Goal: Task Accomplishment & Management: Manage account settings

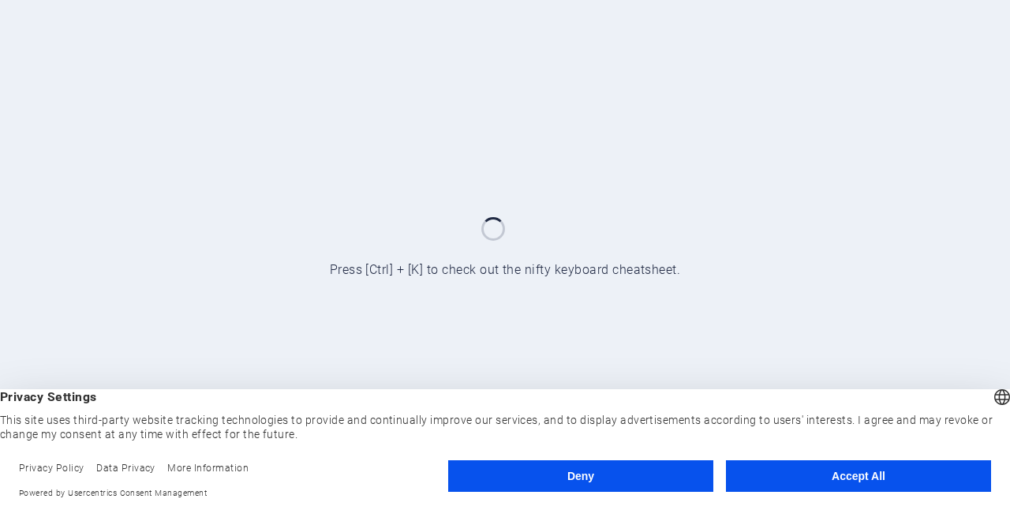
click at [832, 476] on button "Accept All" at bounding box center [858, 476] width 265 height 32
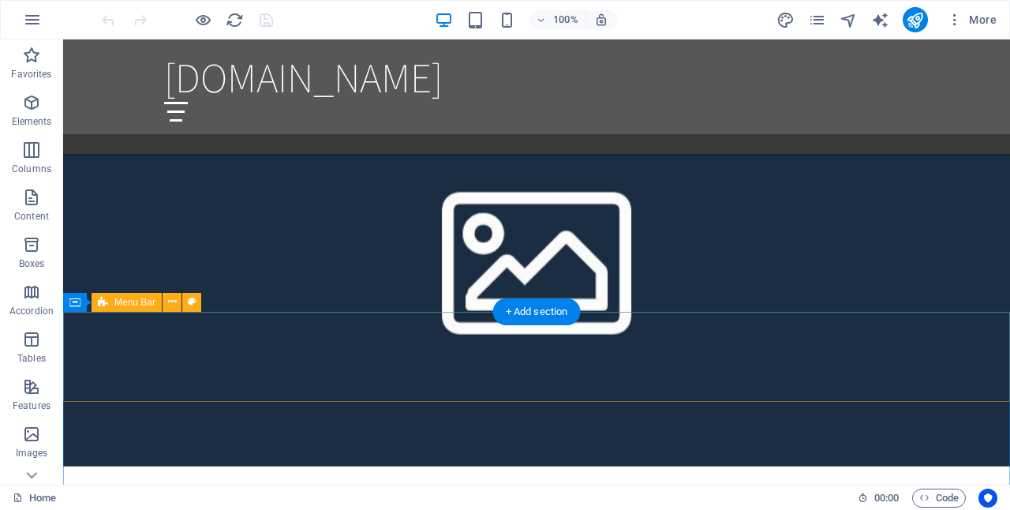
scroll to position [1089, 0]
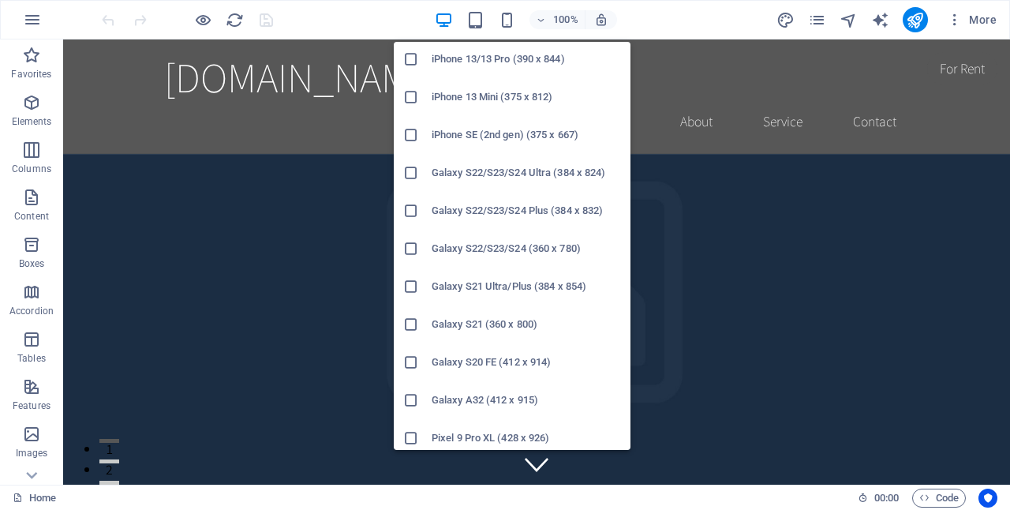
scroll to position [563, 0]
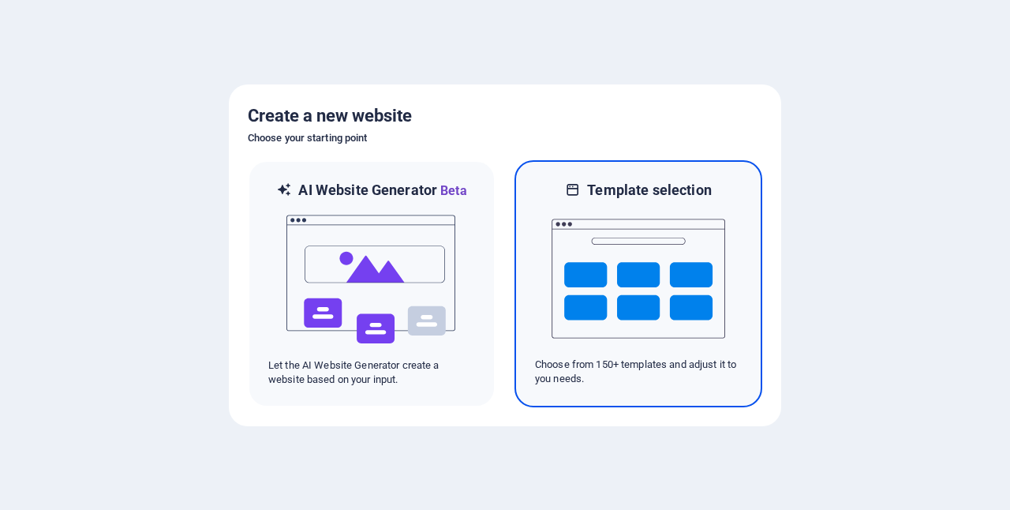
click at [664, 286] on img at bounding box center [639, 279] width 174 height 158
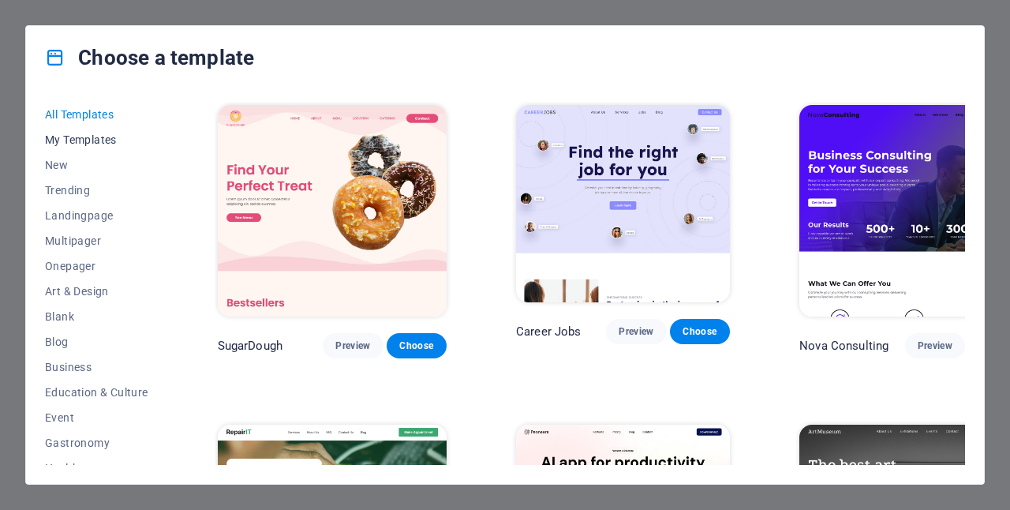
click at [104, 137] on span "My Templates" at bounding box center [96, 139] width 103 height 13
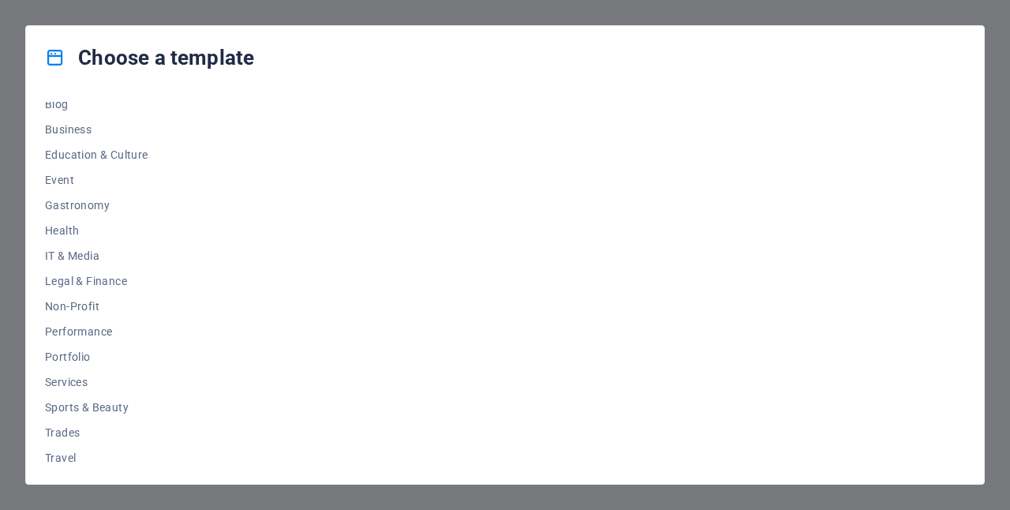
scroll to position [268, 0]
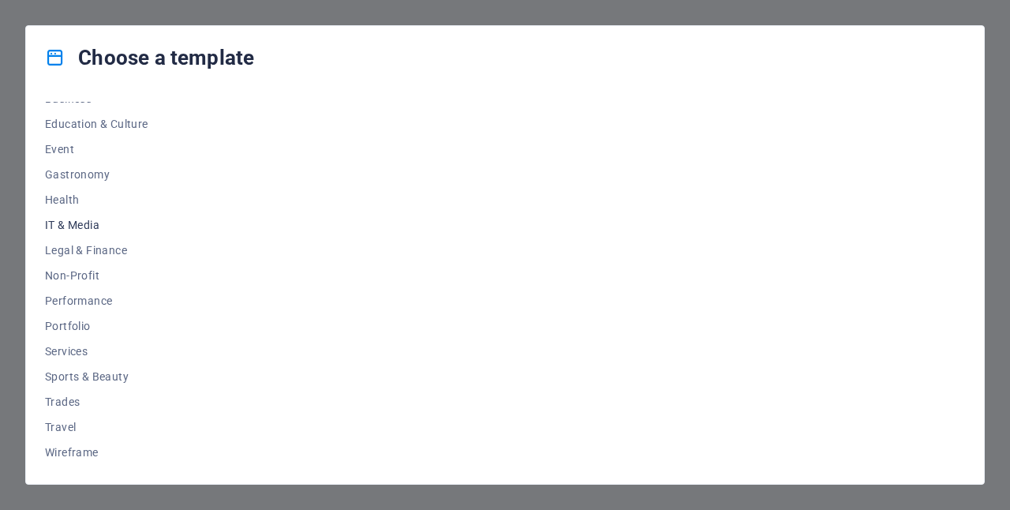
click at [77, 224] on span "IT & Media" at bounding box center [96, 225] width 103 height 13
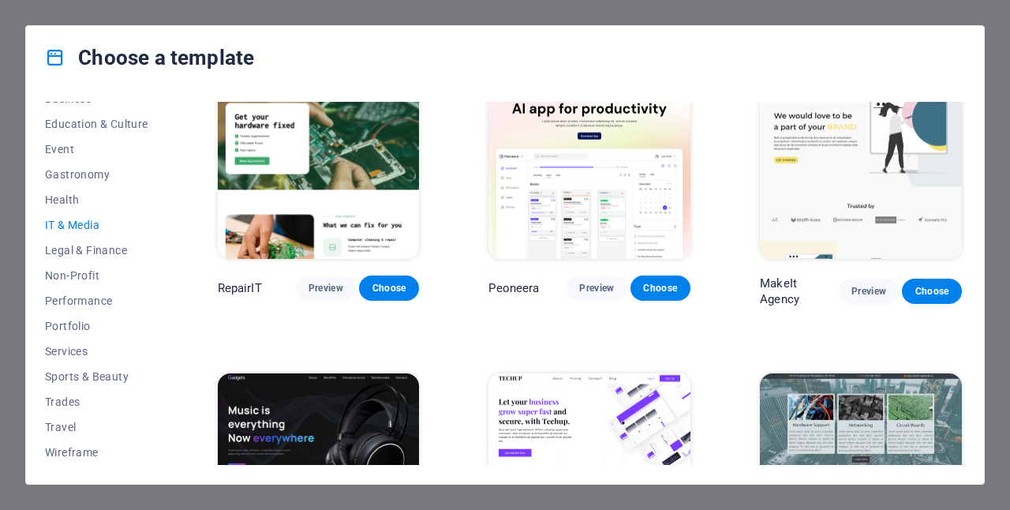
scroll to position [0, 0]
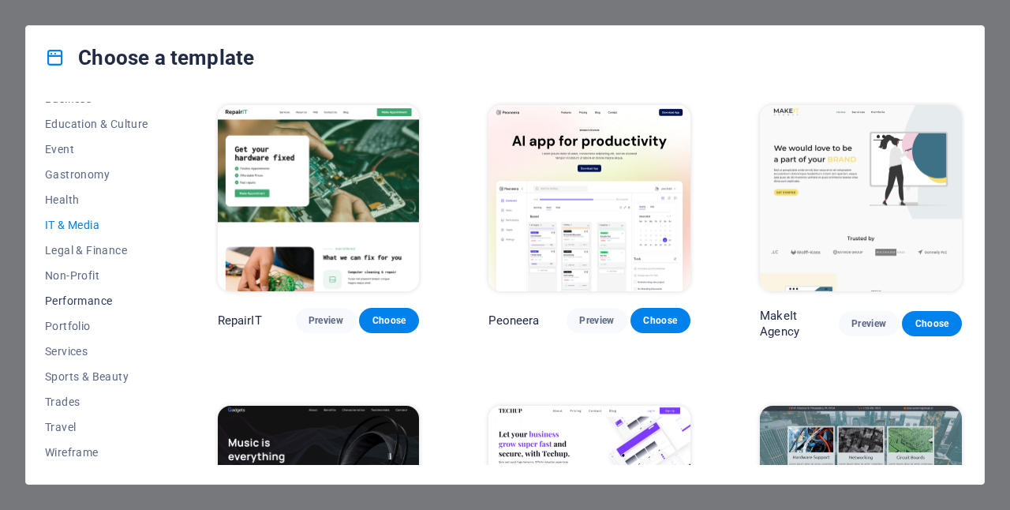
click at [77, 298] on span "Performance" at bounding box center [96, 300] width 103 height 13
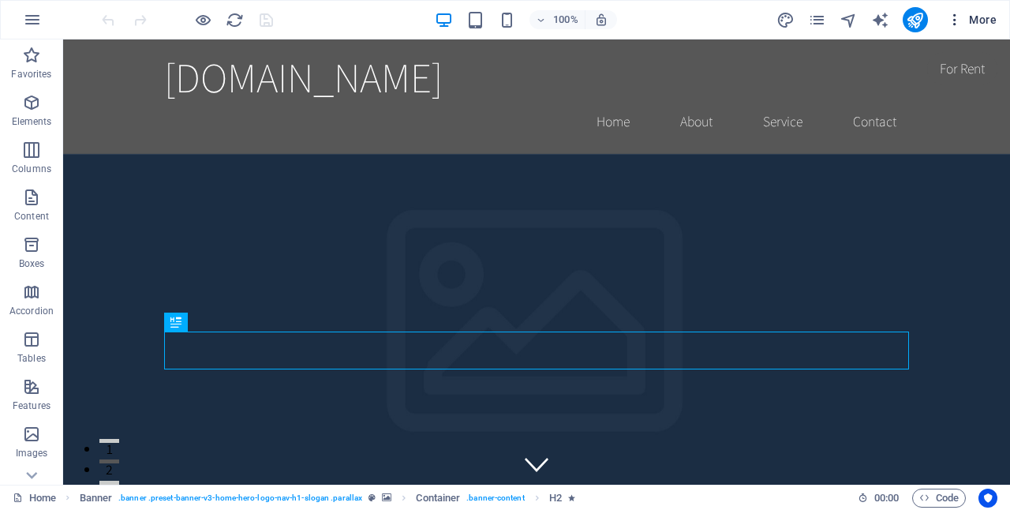
click at [982, 20] on span "More" at bounding box center [972, 20] width 50 height 16
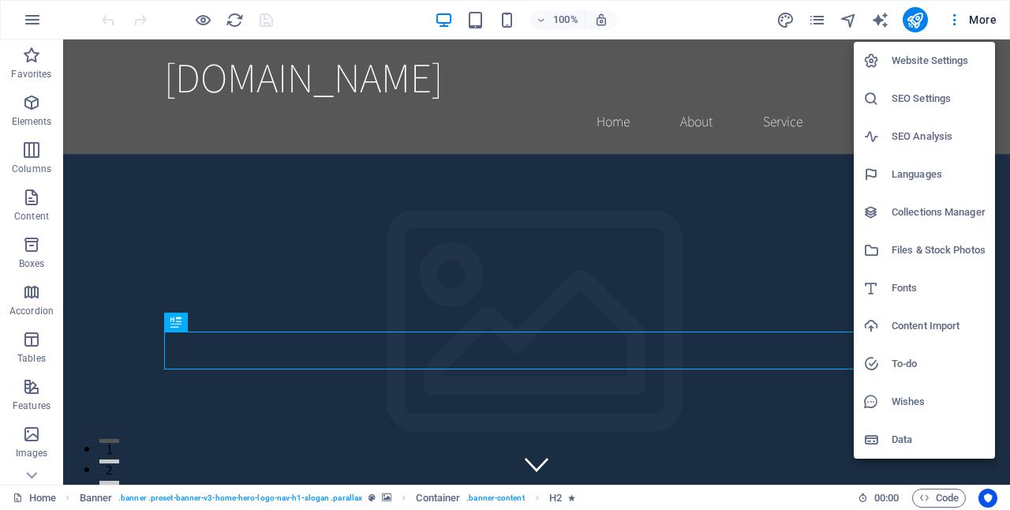
click at [925, 56] on h6 "Website Settings" at bounding box center [939, 60] width 94 height 19
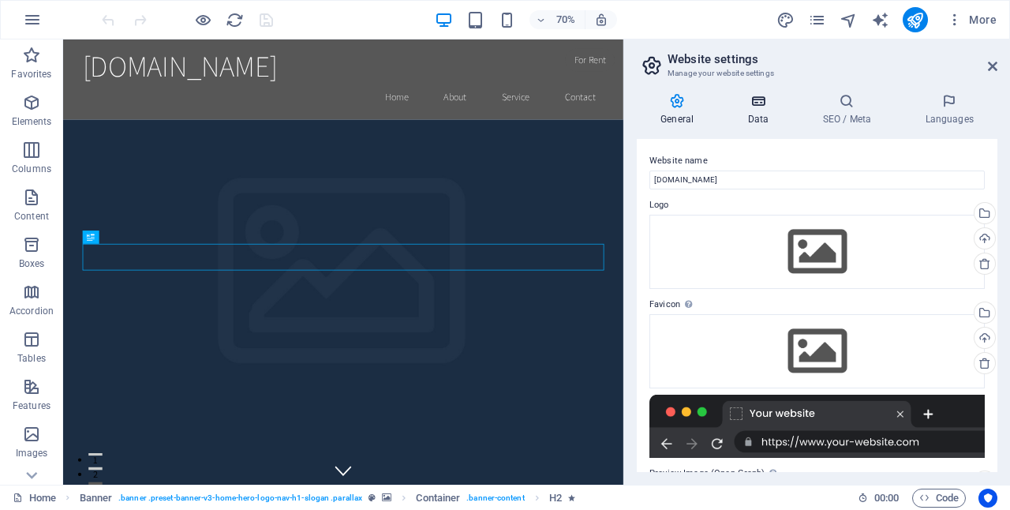
click at [753, 103] on icon at bounding box center [758, 101] width 69 height 16
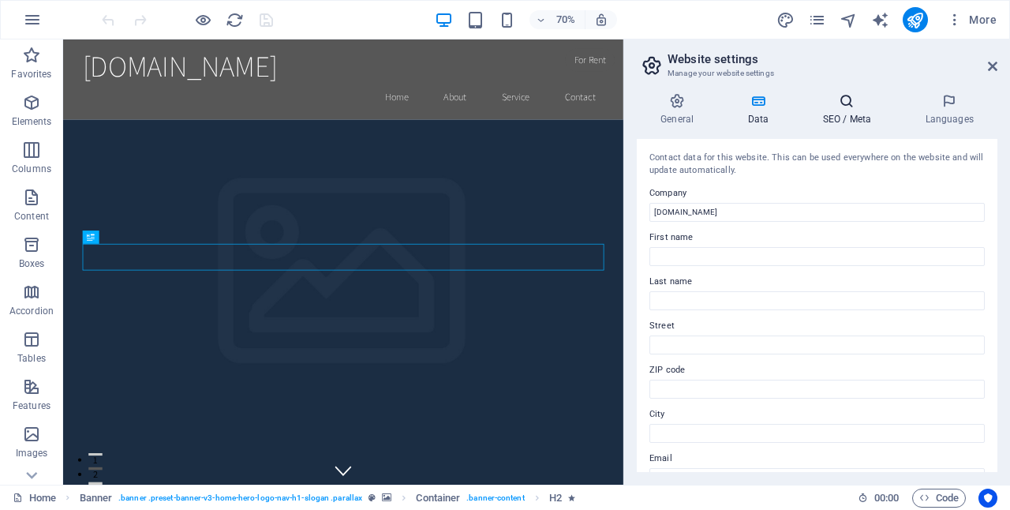
click at [851, 112] on h4 "SEO / Meta" at bounding box center [849, 109] width 103 height 33
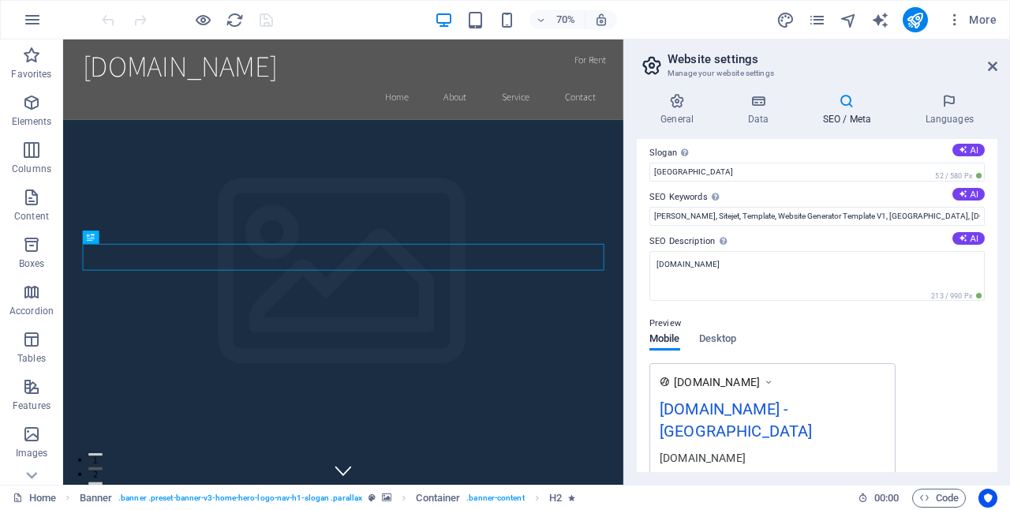
scroll to position [54, 0]
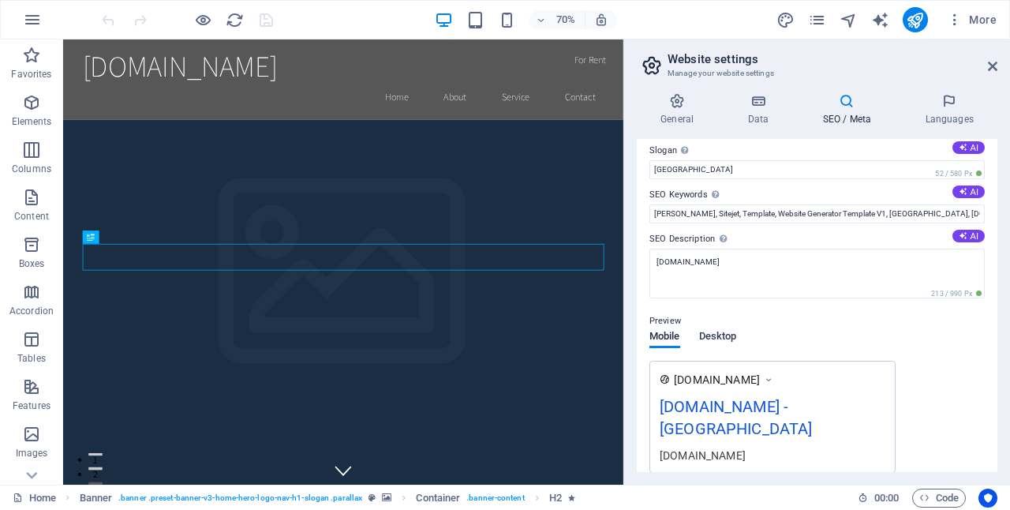
click at [717, 335] on span "Desktop" at bounding box center [718, 338] width 38 height 22
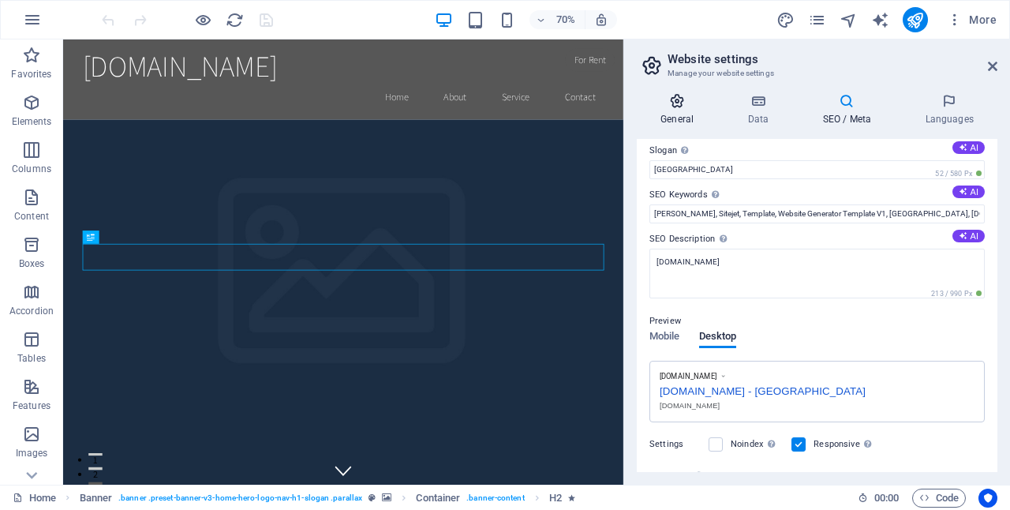
click at [677, 100] on icon at bounding box center [677, 101] width 80 height 16
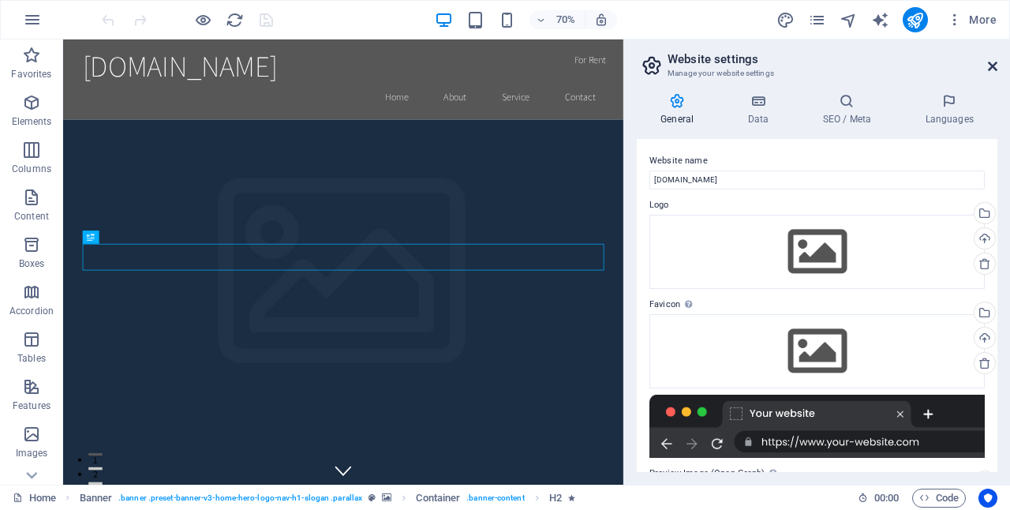
click at [991, 61] on icon at bounding box center [992, 66] width 9 height 13
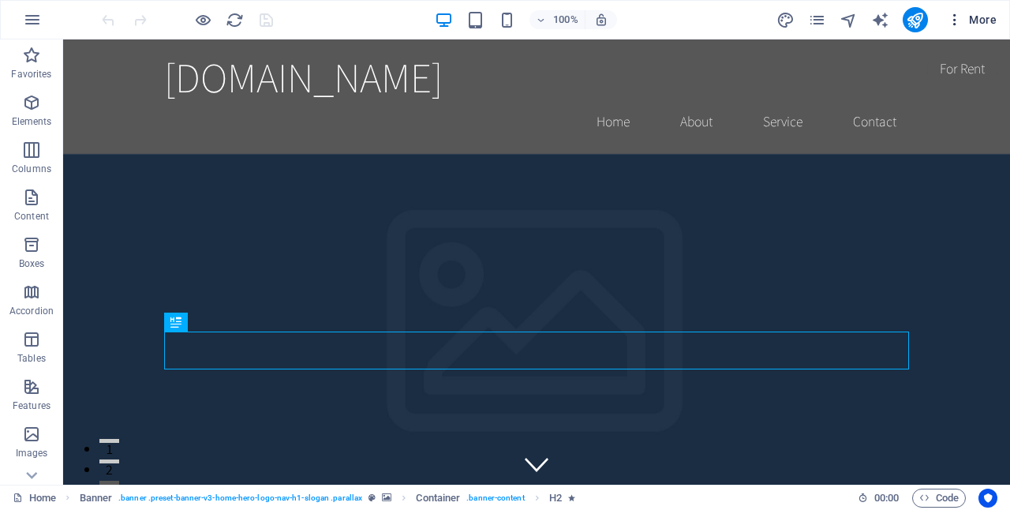
click at [971, 16] on span "More" at bounding box center [972, 20] width 50 height 16
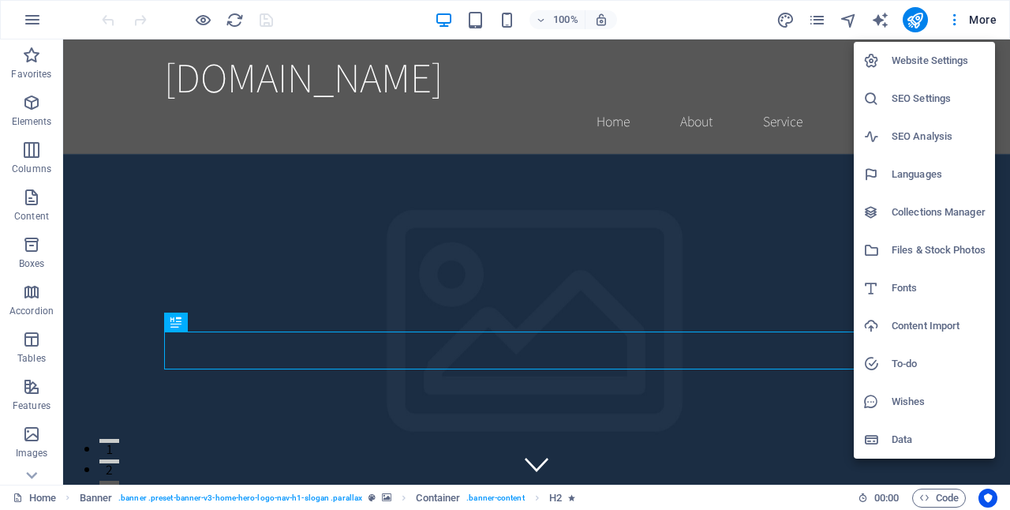
click at [30, 25] on div at bounding box center [505, 255] width 1010 height 510
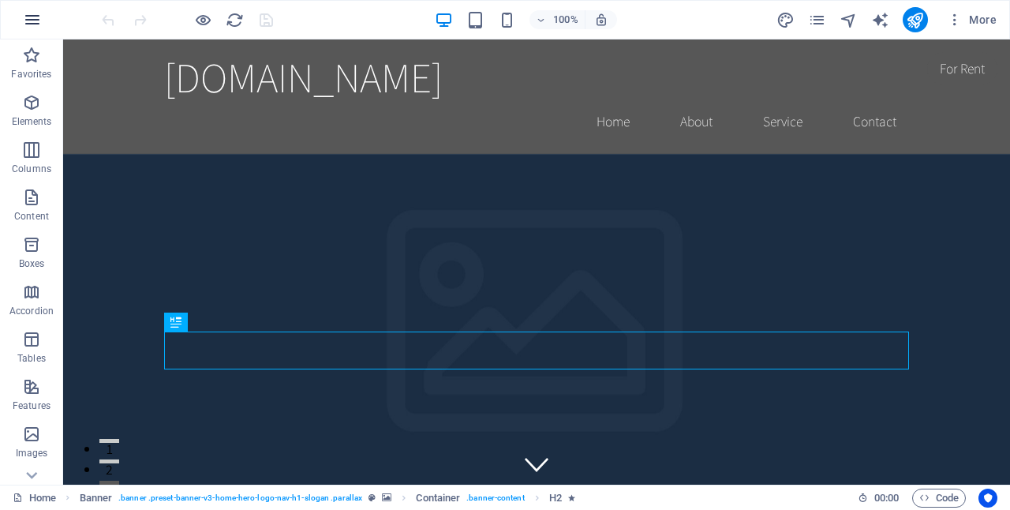
click at [32, 19] on icon "button" at bounding box center [32, 19] width 19 height 19
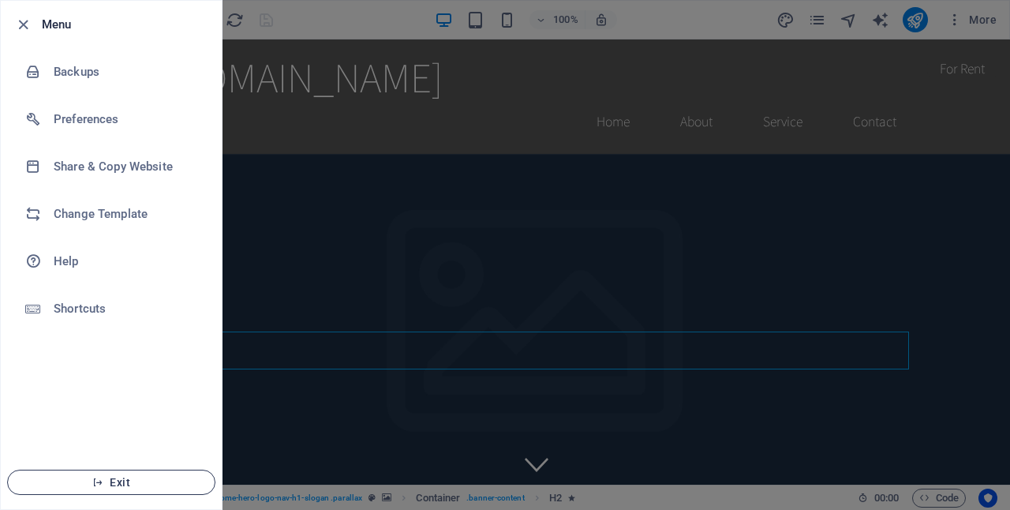
click at [123, 481] on span "Exit" at bounding box center [111, 482] width 181 height 13
